Goal: Transaction & Acquisition: Book appointment/travel/reservation

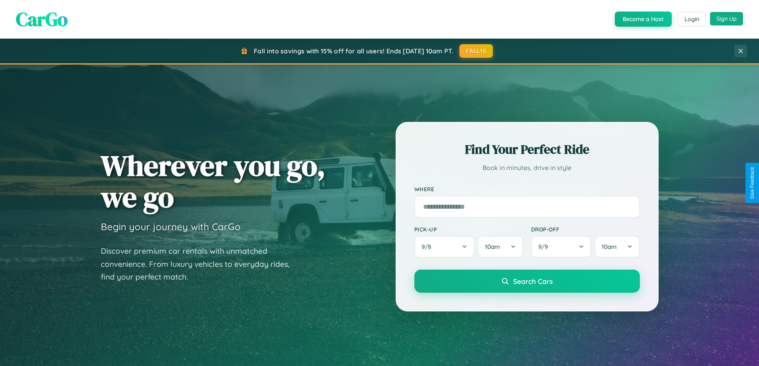
click at [727, 19] on button "Sign Up" at bounding box center [726, 19] width 33 height 14
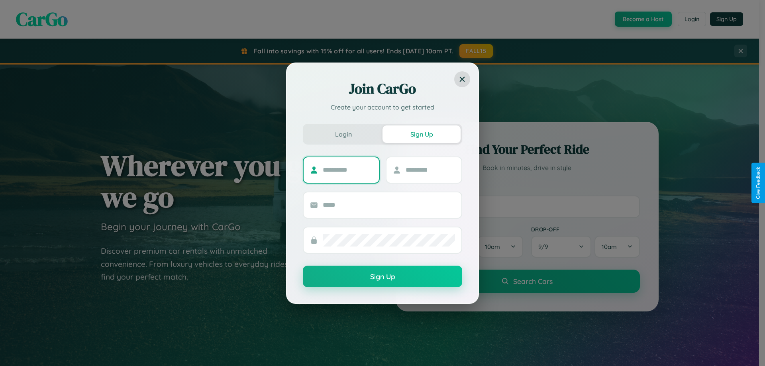
click at [348, 170] on input "text" at bounding box center [348, 170] width 50 height 13
type input "*****"
click at [430, 170] on input "text" at bounding box center [431, 170] width 50 height 13
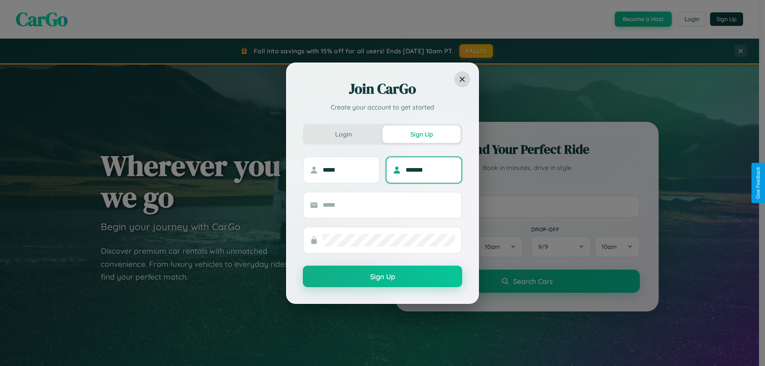
type input "*******"
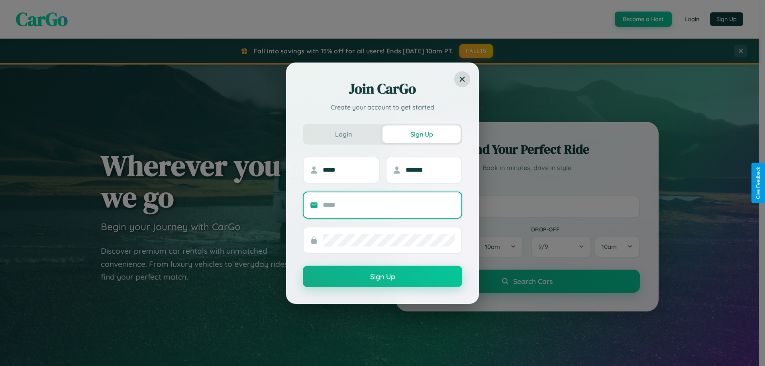
click at [389, 205] on input "text" at bounding box center [389, 205] width 132 height 13
type input "**********"
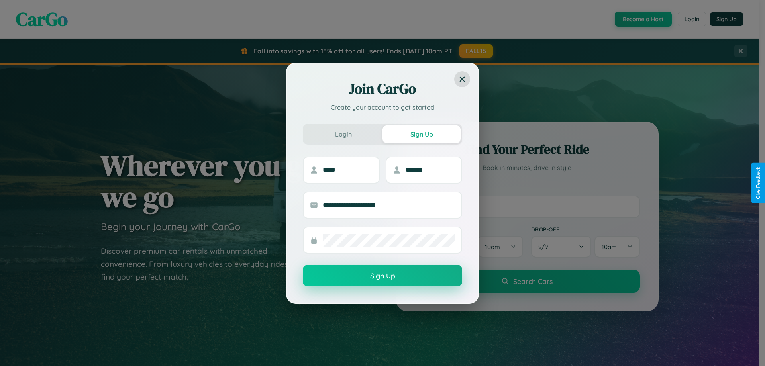
click at [383, 276] on button "Sign Up" at bounding box center [382, 276] width 159 height 22
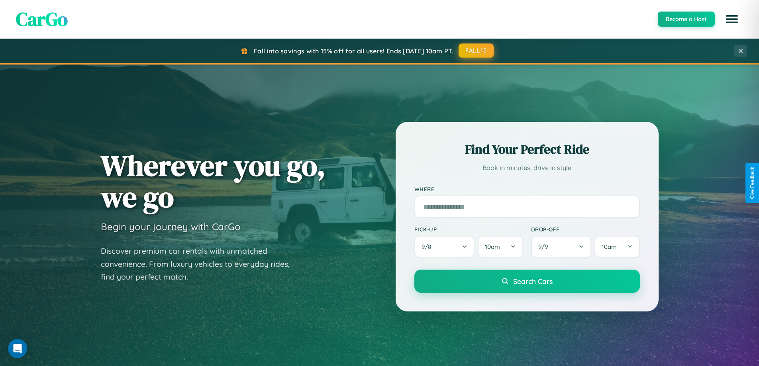
click at [477, 51] on button "FALL15" at bounding box center [476, 50] width 35 height 14
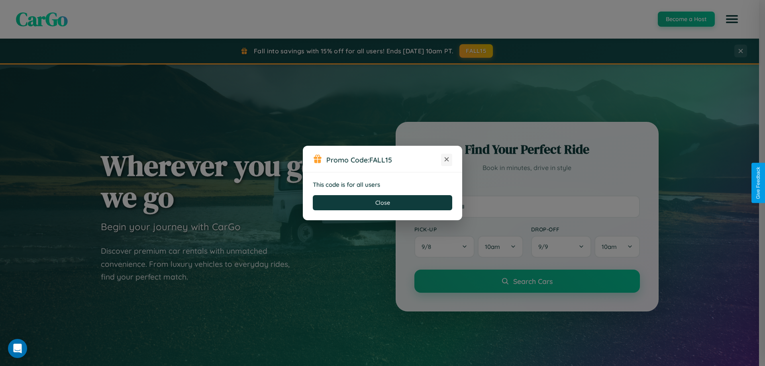
click at [447, 160] on icon at bounding box center [447, 159] width 8 height 8
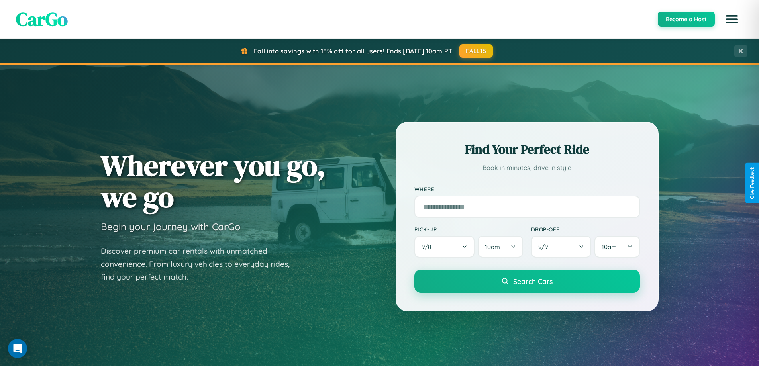
scroll to position [1281, 0]
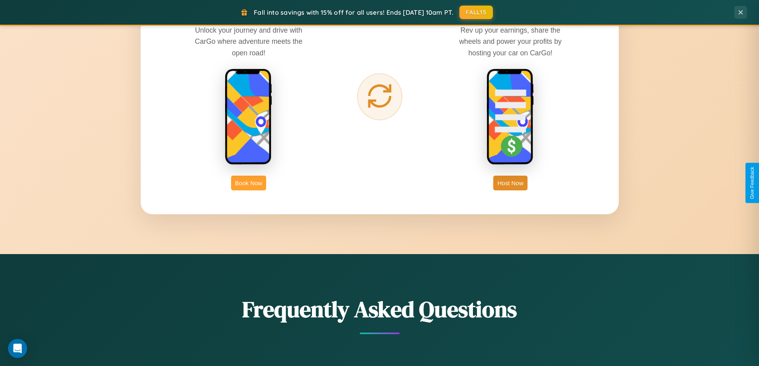
click at [249, 183] on button "Book Now" at bounding box center [248, 183] width 35 height 15
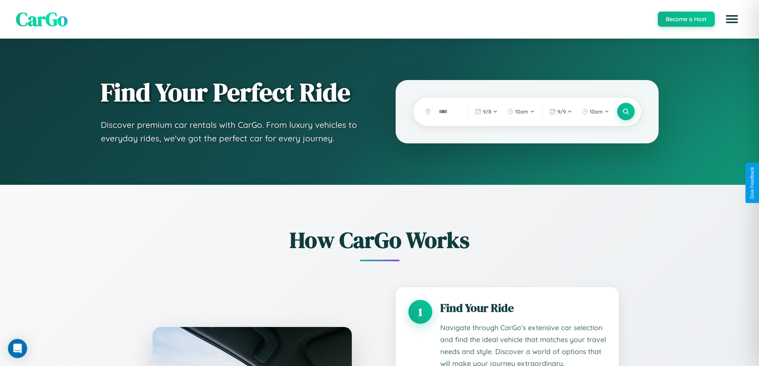
scroll to position [664, 0]
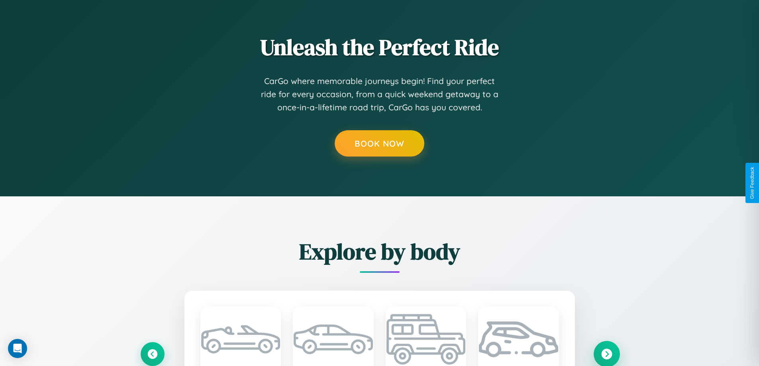
click at [607, 354] on icon at bounding box center [606, 354] width 11 height 11
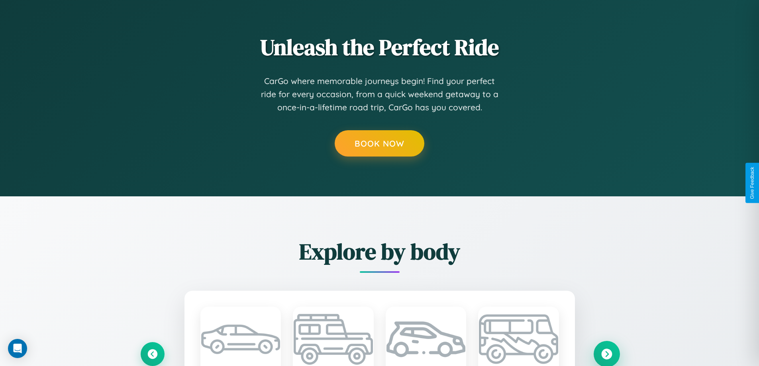
click at [607, 354] on icon at bounding box center [606, 354] width 11 height 11
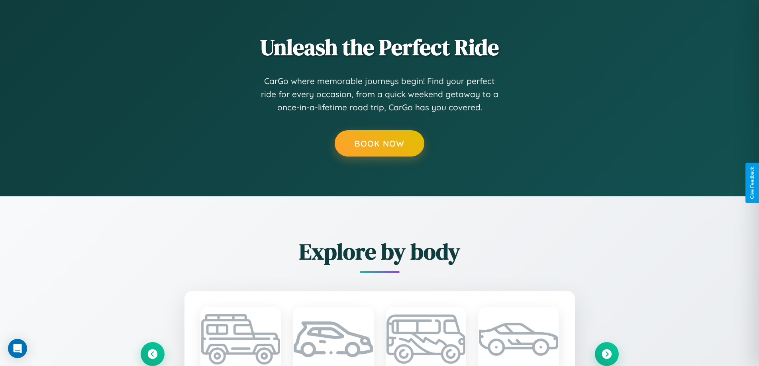
scroll to position [0, 0]
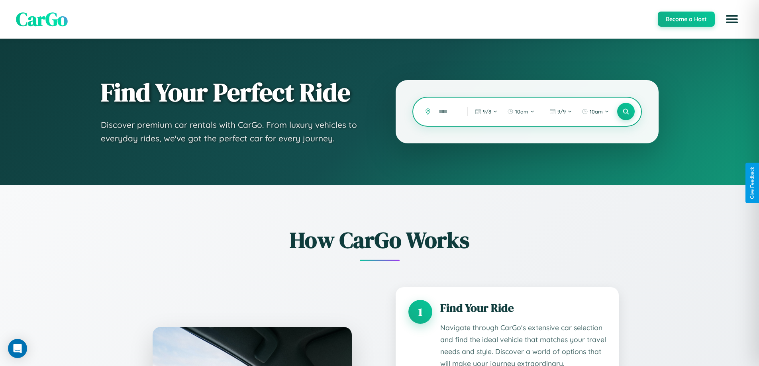
click at [447, 112] on input "text" at bounding box center [447, 112] width 25 height 14
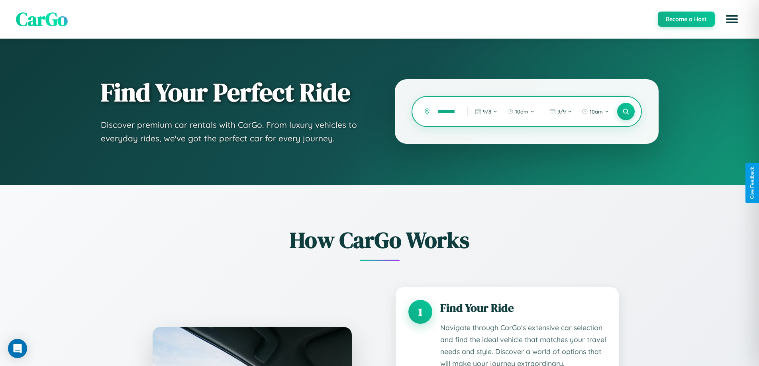
scroll to position [0, 6]
type input "********"
click at [626, 112] on icon at bounding box center [626, 112] width 8 height 8
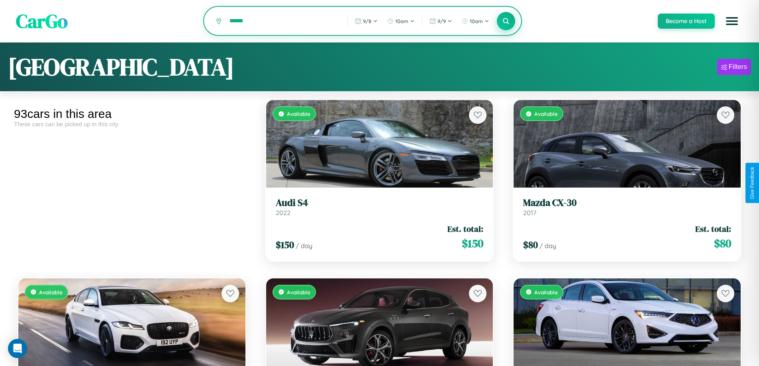
type input "******"
click at [506, 22] on icon at bounding box center [507, 21] width 8 height 8
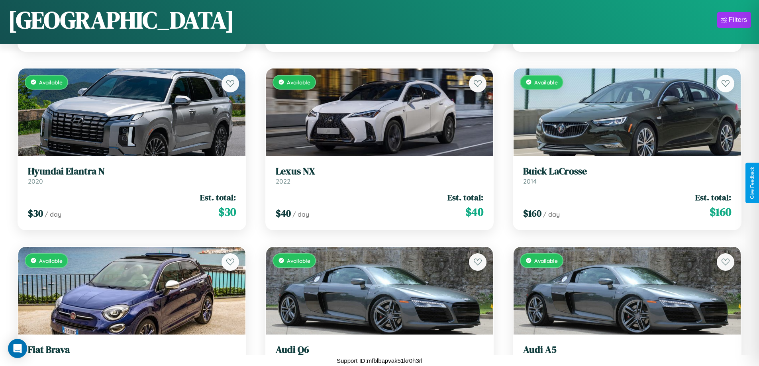
scroll to position [2789, 0]
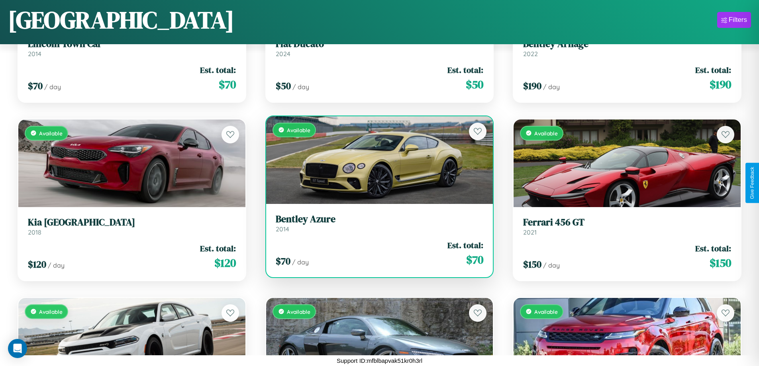
click at [376, 226] on link "Bentley Azure 2014" at bounding box center [380, 224] width 208 height 20
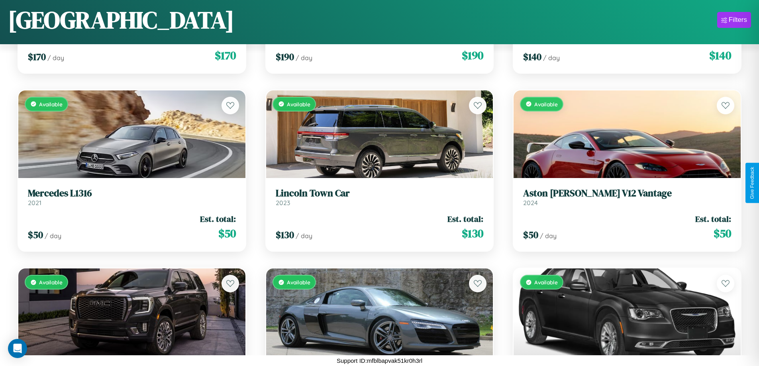
scroll to position [2075, 0]
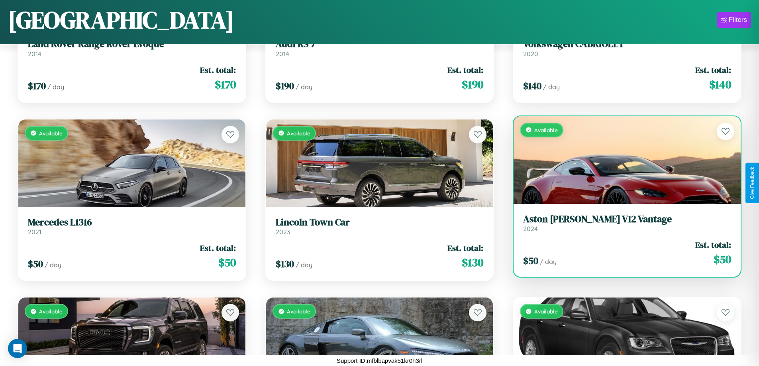
click at [622, 223] on h3 "Aston [PERSON_NAME] V12 Vantage" at bounding box center [627, 220] width 208 height 12
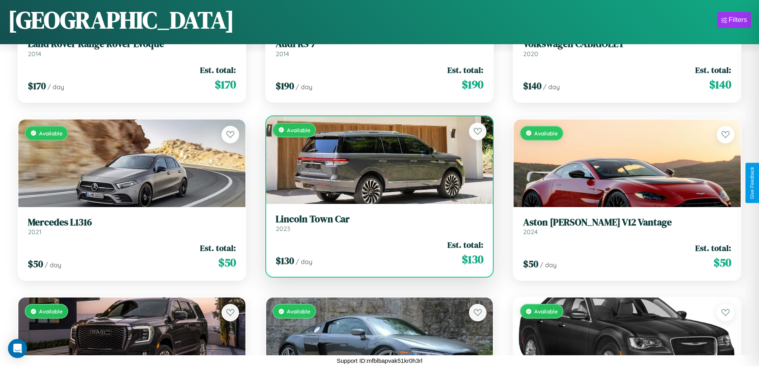
scroll to position [4753, 0]
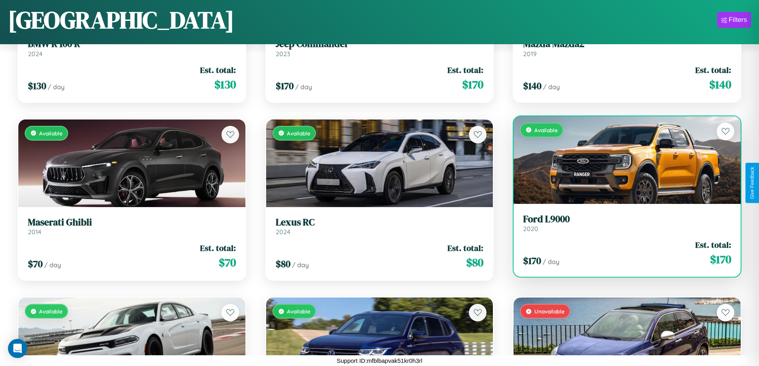
click at [622, 160] on div "Available" at bounding box center [627, 160] width 227 height 88
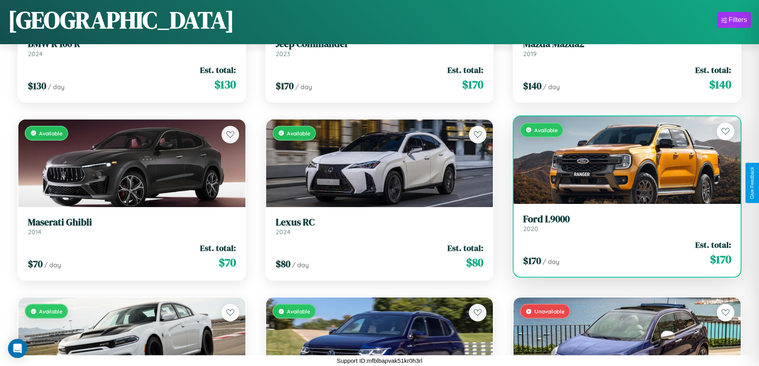
click at [622, 160] on div "Available" at bounding box center [627, 160] width 227 height 88
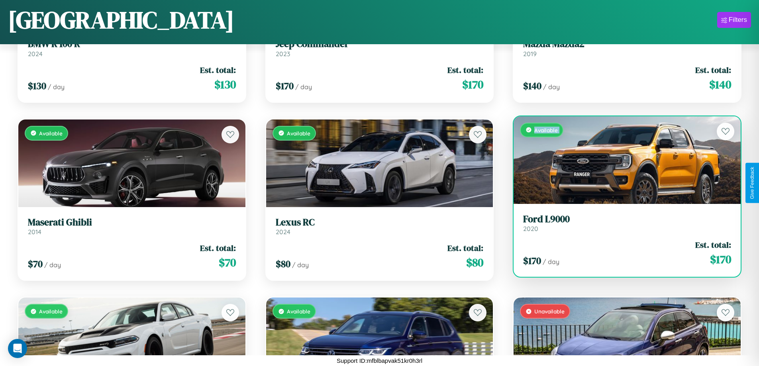
click at [622, 160] on div "Available" at bounding box center [627, 160] width 227 height 88
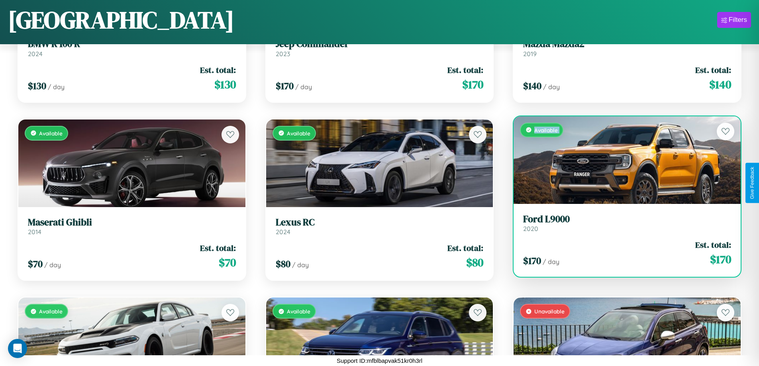
click at [622, 160] on div "Available" at bounding box center [627, 160] width 227 height 88
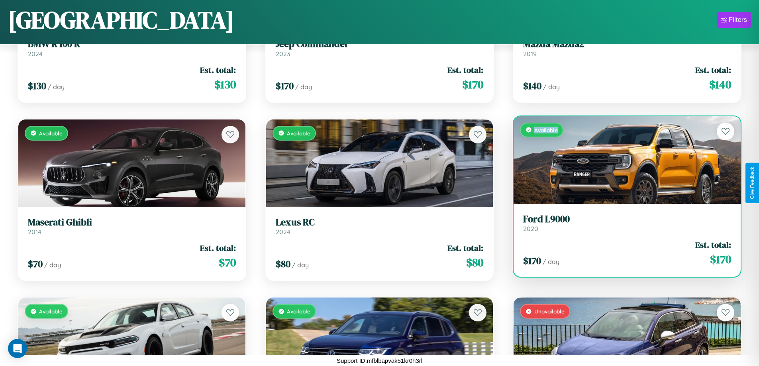
click at [622, 160] on div "Available" at bounding box center [627, 160] width 227 height 88
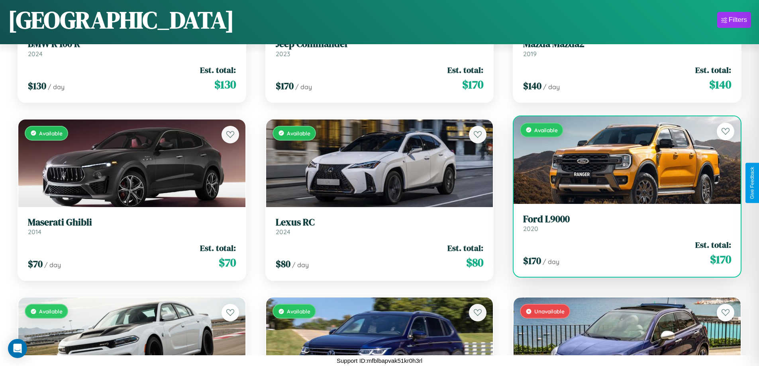
click at [622, 223] on h3 "Ford L9000" at bounding box center [627, 220] width 208 height 12
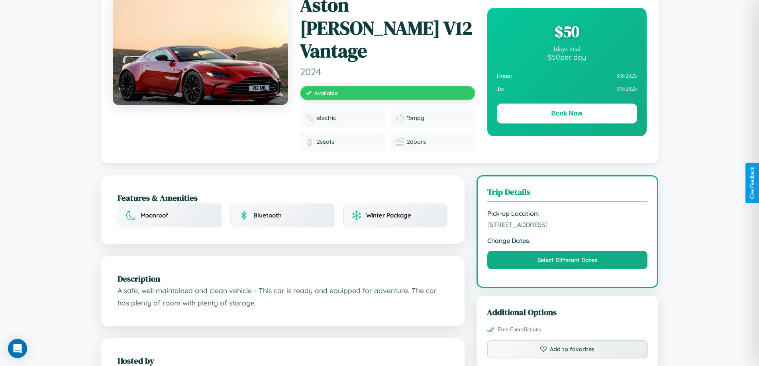
scroll to position [88, 0]
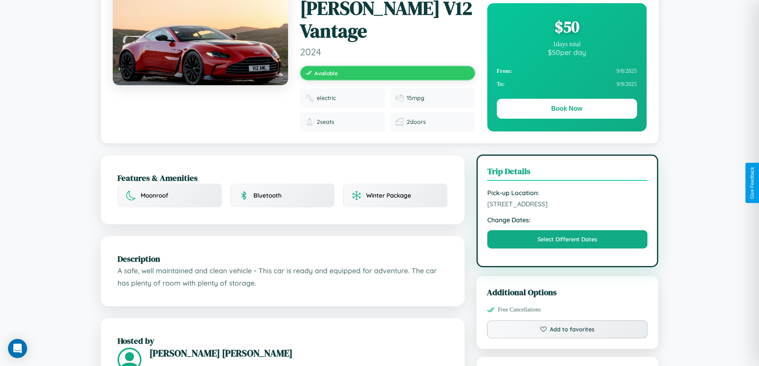
click at [568, 200] on span "4998 Fifth Street Mumbai Maharashtra 37718 India" at bounding box center [567, 204] width 161 height 8
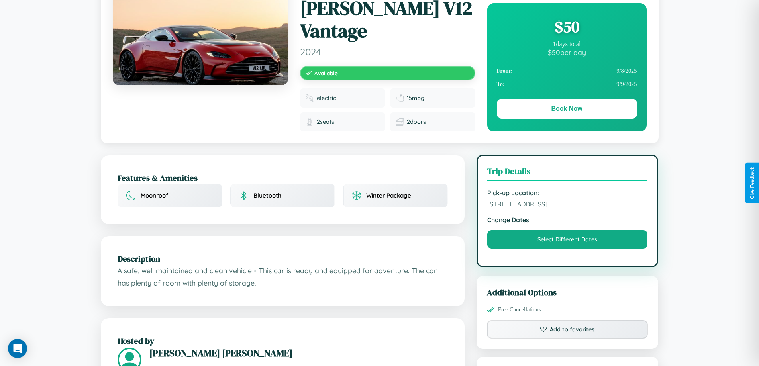
click at [568, 200] on span "4998 Fifth Street Mumbai Maharashtra 37718 India" at bounding box center [567, 204] width 161 height 8
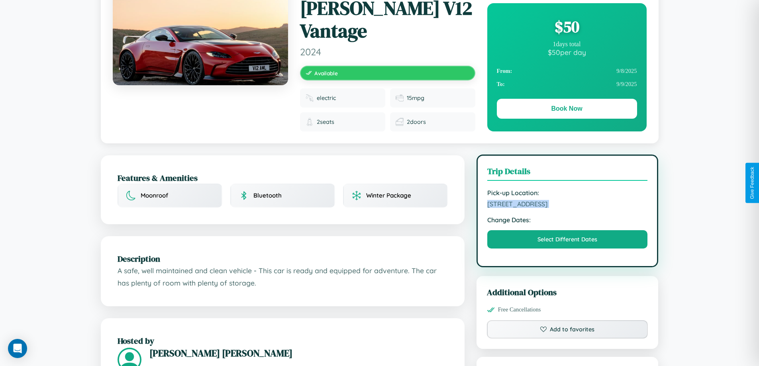
click at [568, 200] on span "4998 Fifth Street Mumbai Maharashtra 37718 India" at bounding box center [567, 204] width 161 height 8
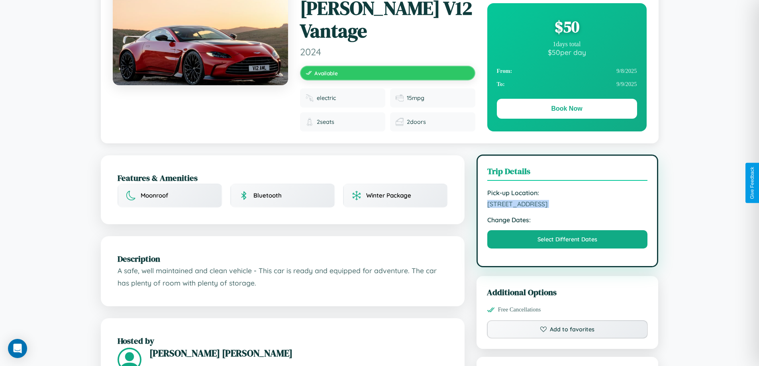
click at [568, 200] on span "4998 Fifth Street Mumbai Maharashtra 37718 India" at bounding box center [567, 204] width 161 height 8
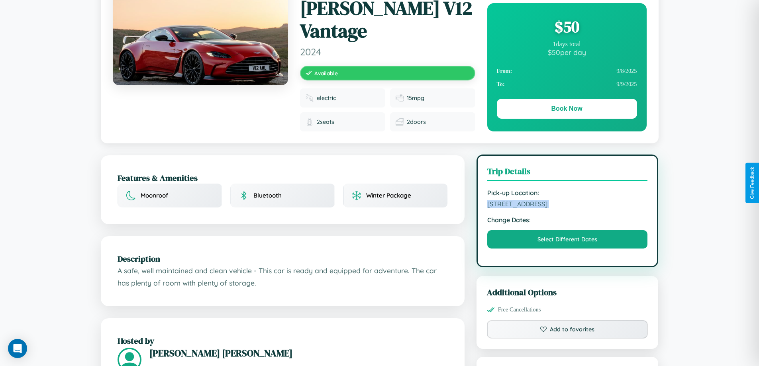
click at [568, 200] on span "4998 Fifth Street Mumbai Maharashtra 37718 India" at bounding box center [567, 204] width 161 height 8
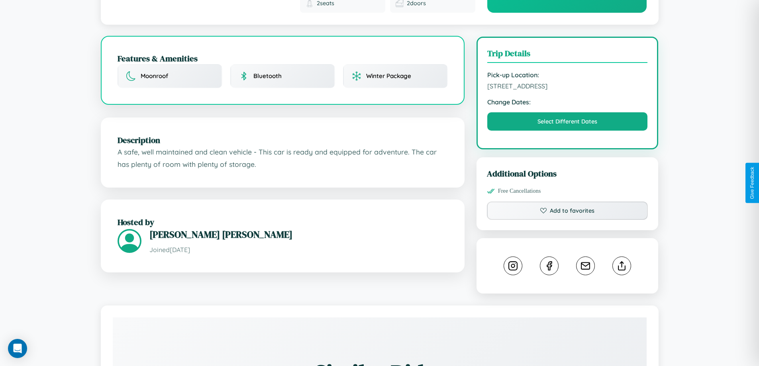
scroll to position [440, 0]
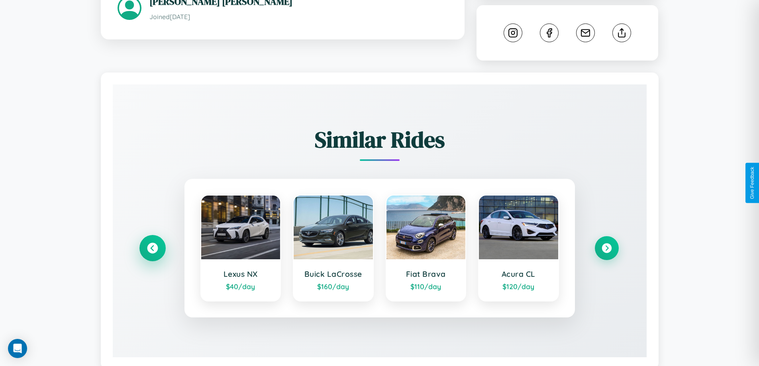
click at [152, 243] on icon at bounding box center [152, 248] width 11 height 11
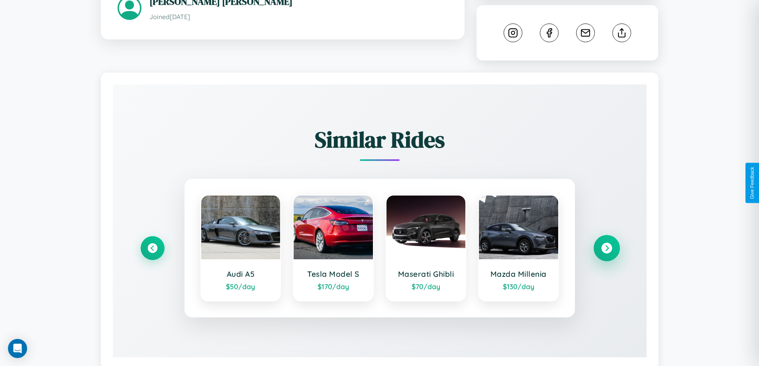
click at [607, 243] on icon at bounding box center [606, 248] width 11 height 11
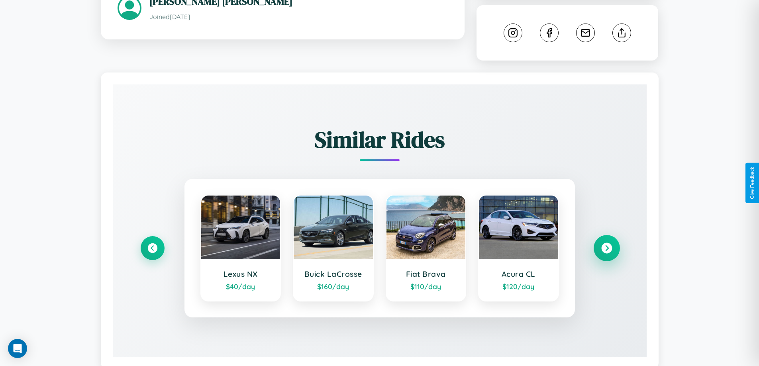
click at [607, 243] on icon at bounding box center [606, 248] width 11 height 11
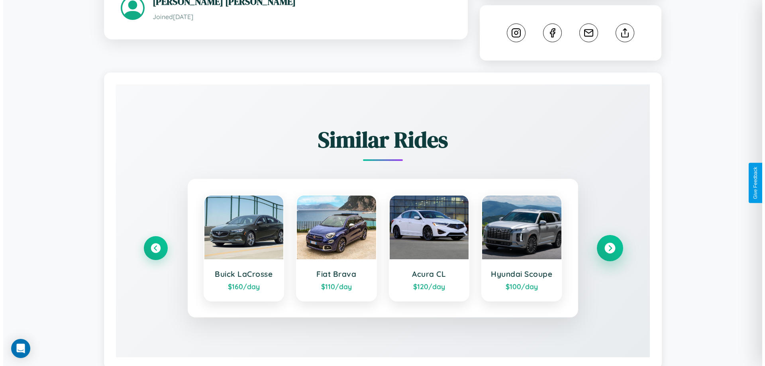
scroll to position [0, 0]
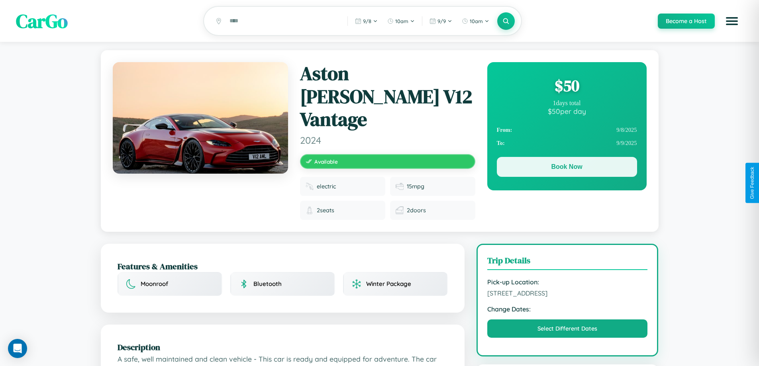
click at [567, 168] on button "Book Now" at bounding box center [567, 167] width 140 height 20
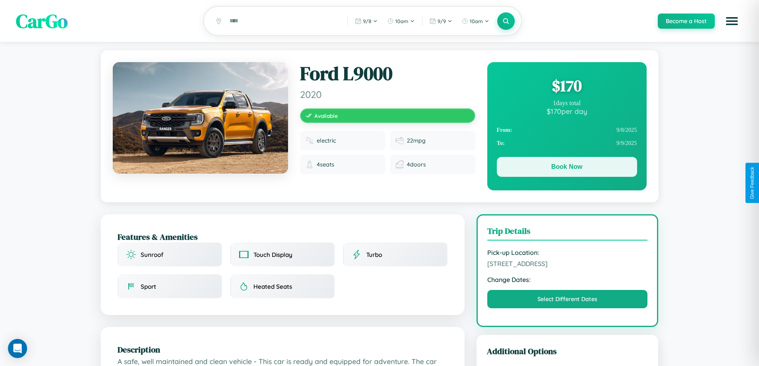
click at [567, 168] on button "Book Now" at bounding box center [567, 167] width 140 height 20
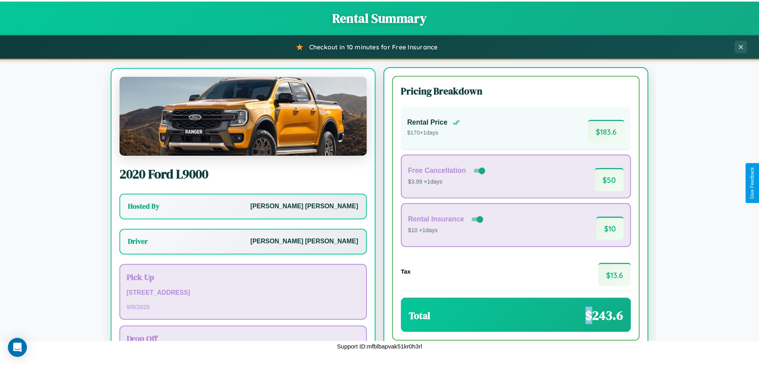
scroll to position [37, 0]
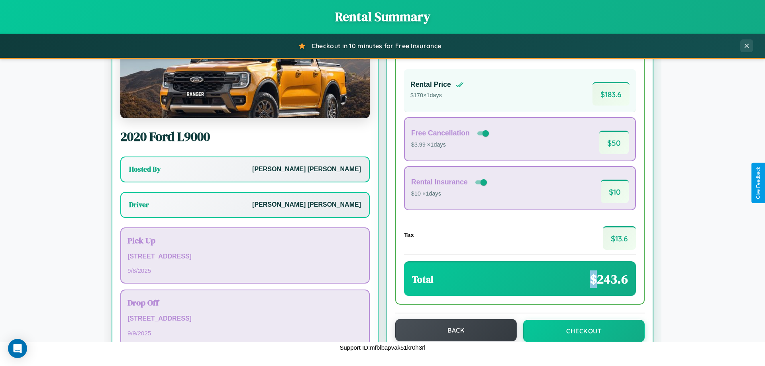
click at [452, 330] on button "Back" at bounding box center [456, 330] width 122 height 22
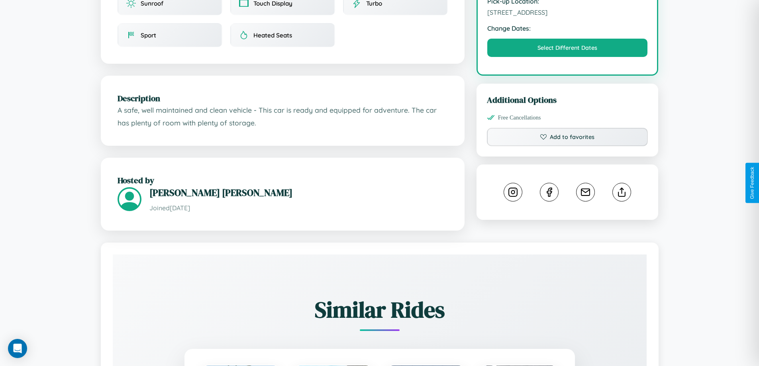
scroll to position [262, 0]
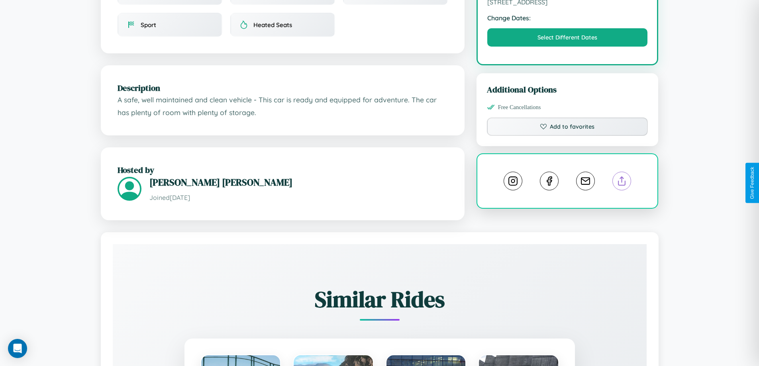
click at [622, 183] on line at bounding box center [622, 180] width 0 height 6
